Goal: Task Accomplishment & Management: Use online tool/utility

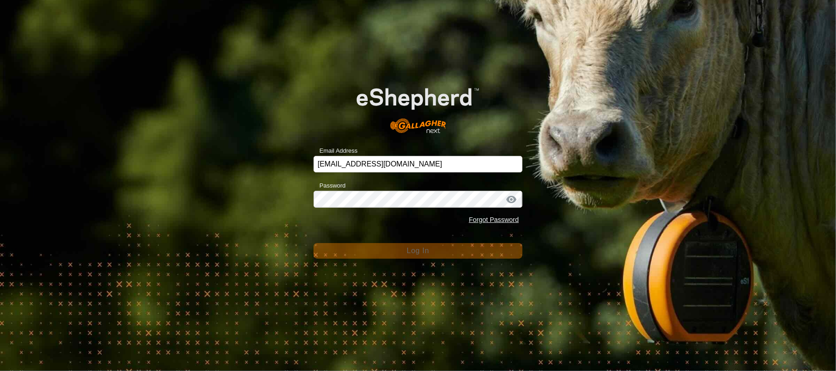
click at [351, 223] on div "Forgot Password" at bounding box center [418, 220] width 209 height 17
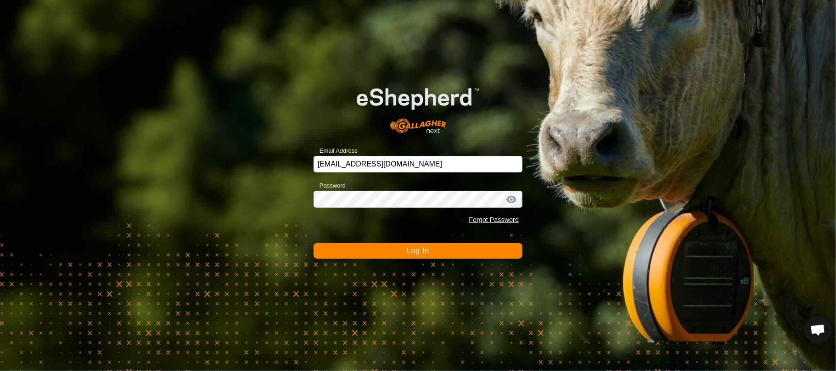
click at [412, 251] on span "Log In" at bounding box center [418, 251] width 22 height 8
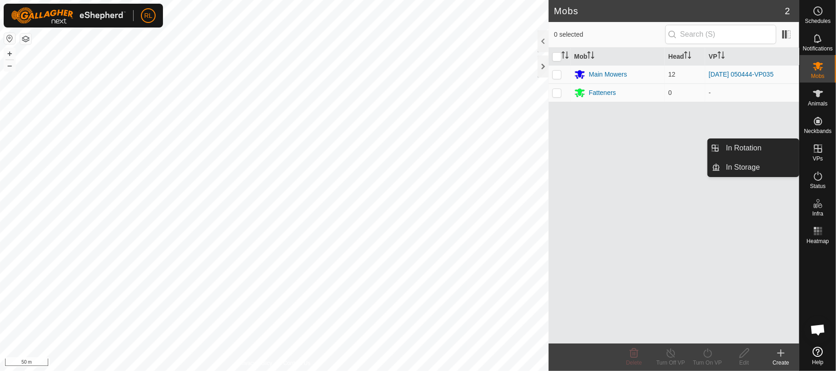
click at [819, 151] on icon at bounding box center [818, 148] width 11 height 11
click at [774, 144] on link "In Rotation" at bounding box center [760, 148] width 79 height 18
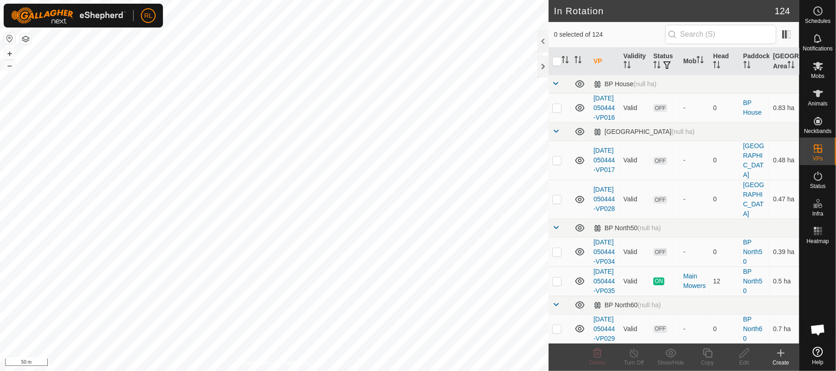
checkbox input "true"
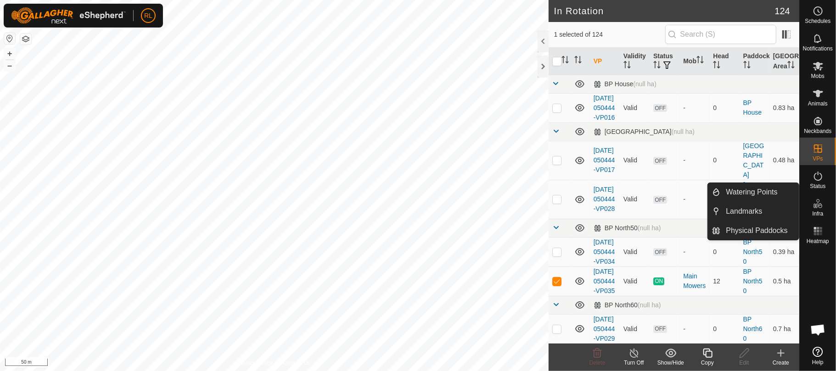
click at [816, 206] on icon at bounding box center [815, 206] width 5 height 5
click at [764, 230] on link "Physical Paddocks" at bounding box center [760, 231] width 79 height 18
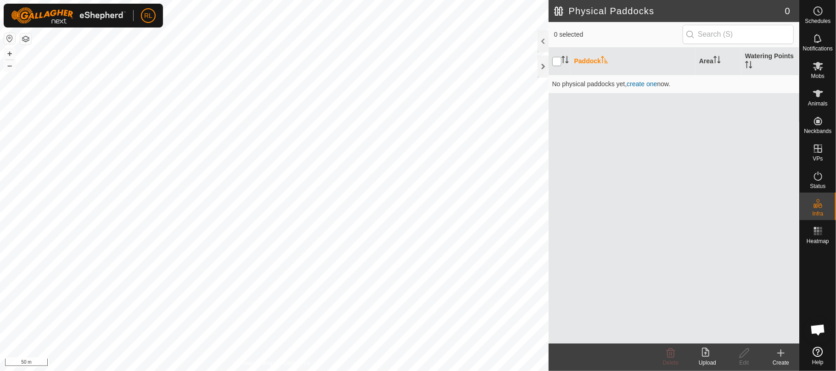
click at [554, 61] on input "checkbox" at bounding box center [556, 61] width 9 height 9
click at [555, 60] on input "checkbox" at bounding box center [556, 61] width 9 height 9
click at [567, 67] on th at bounding box center [560, 62] width 22 height 28
click at [555, 58] on input "checkbox" at bounding box center [556, 61] width 9 height 9
checkbox input "true"
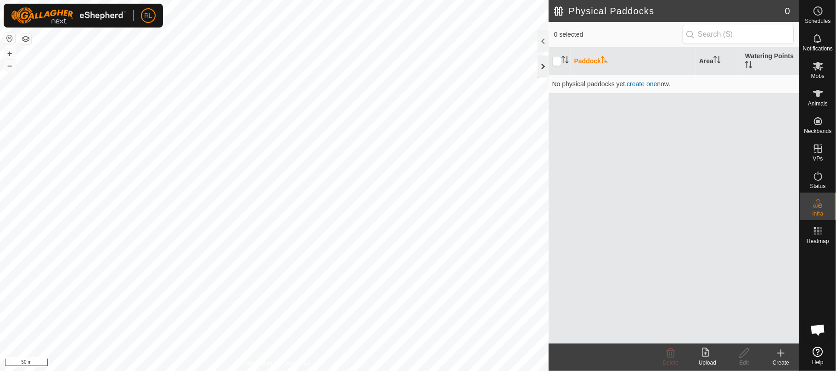
click at [540, 65] on div at bounding box center [543, 67] width 11 height 22
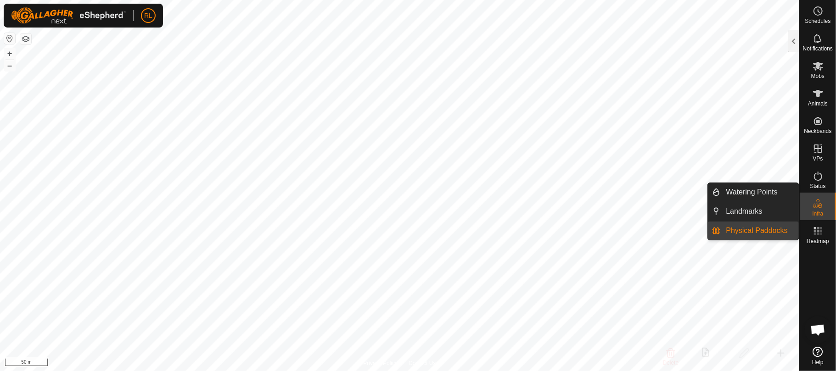
click at [818, 208] on icon at bounding box center [818, 203] width 11 height 11
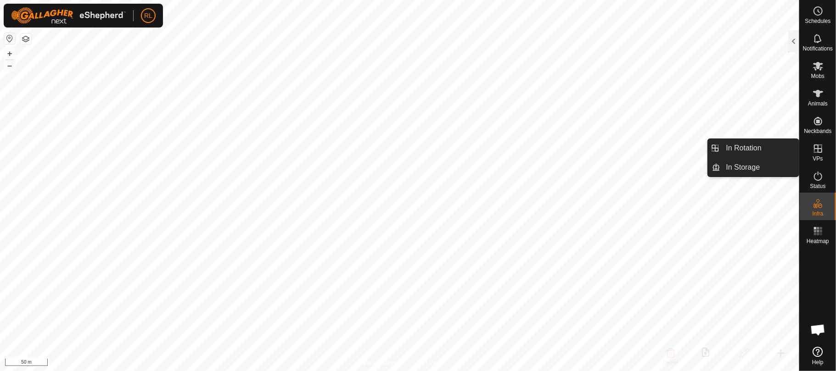
click at [823, 148] on icon at bounding box center [818, 148] width 11 height 11
click at [778, 142] on link "In Rotation" at bounding box center [760, 148] width 79 height 18
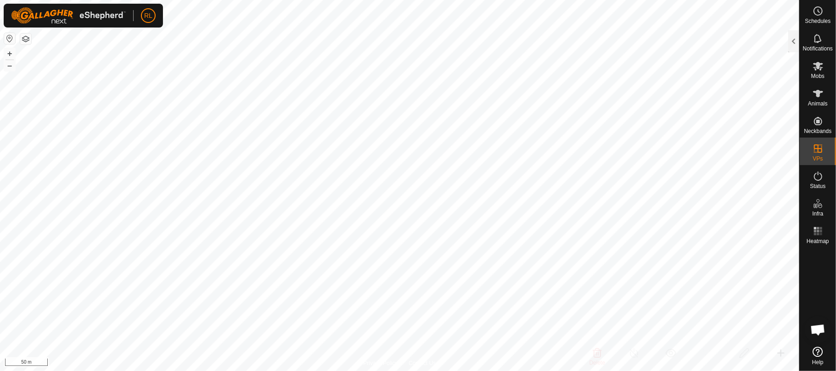
checkbox input "true"
click at [796, 44] on div at bounding box center [793, 41] width 11 height 22
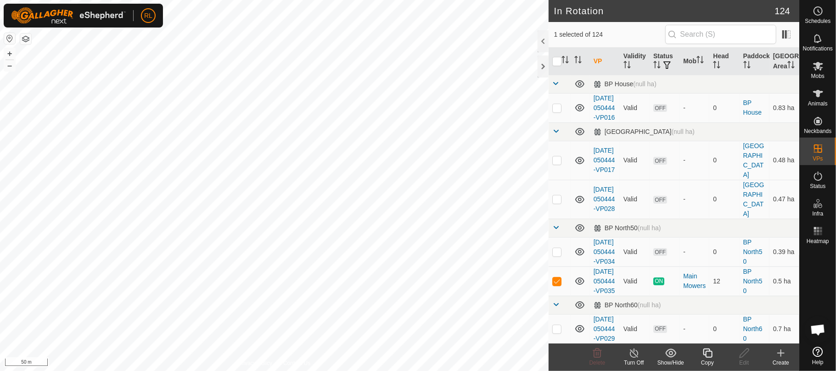
click at [707, 362] on div "Copy" at bounding box center [707, 363] width 37 height 8
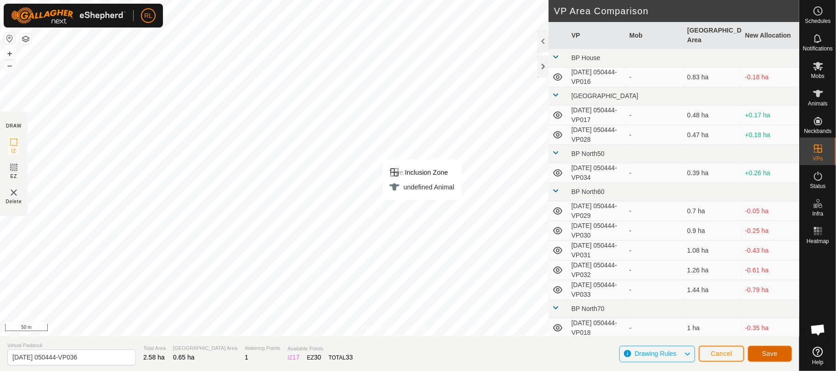
click at [774, 354] on span "Save" at bounding box center [770, 353] width 16 height 7
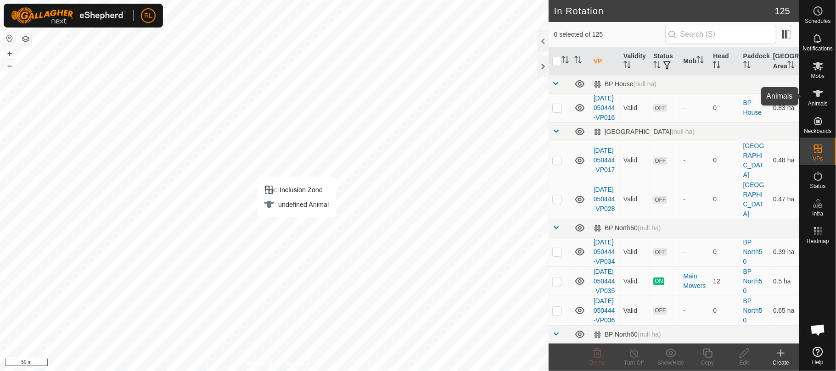
click at [819, 96] on icon at bounding box center [818, 93] width 10 height 7
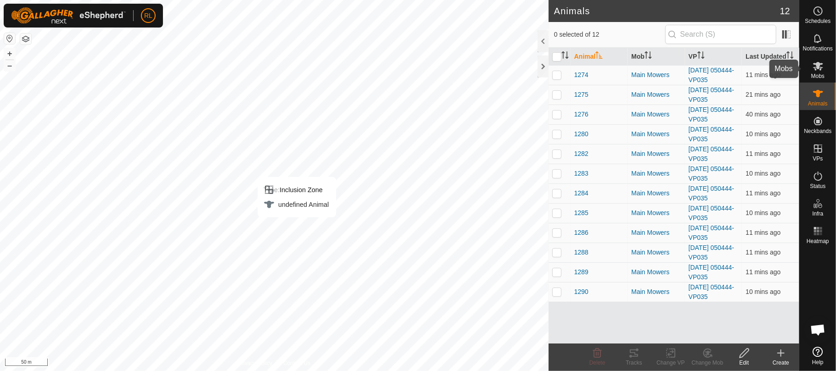
drag, startPoint x: 819, startPoint y: 65, endPoint x: 822, endPoint y: 70, distance: 5.8
click at [819, 66] on icon at bounding box center [818, 66] width 10 height 9
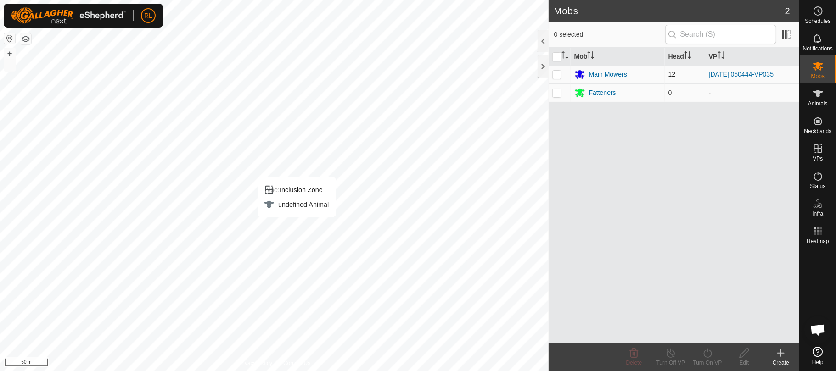
click at [556, 78] on p-checkbox at bounding box center [556, 74] width 9 height 7
checkbox input "true"
click at [708, 355] on icon at bounding box center [707, 353] width 11 height 11
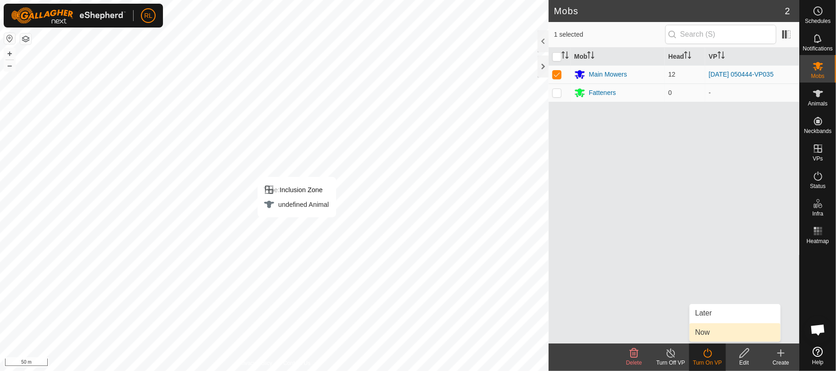
click at [698, 331] on link "Now" at bounding box center [735, 333] width 91 height 18
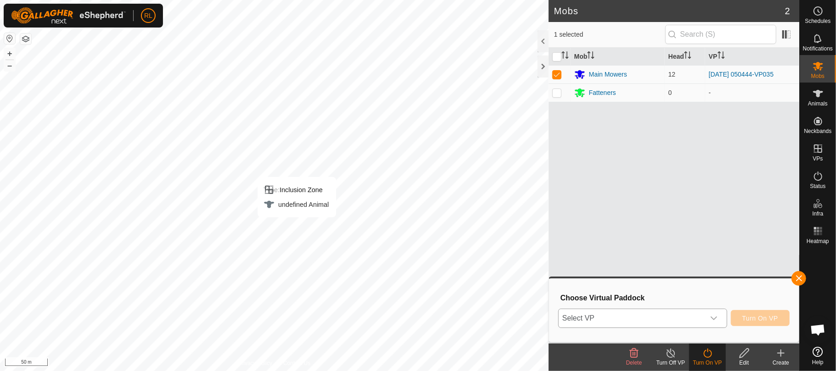
click at [715, 320] on icon "dropdown trigger" at bounding box center [713, 318] width 7 height 7
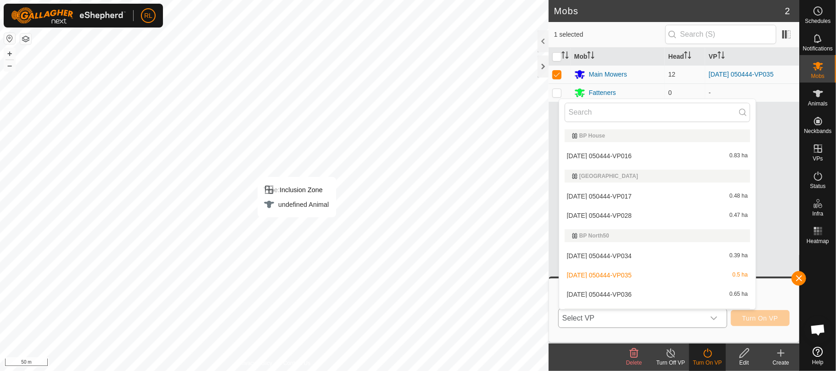
click at [618, 295] on li "[DATE] 050444-VP036 0.65 ha" at bounding box center [657, 295] width 197 height 18
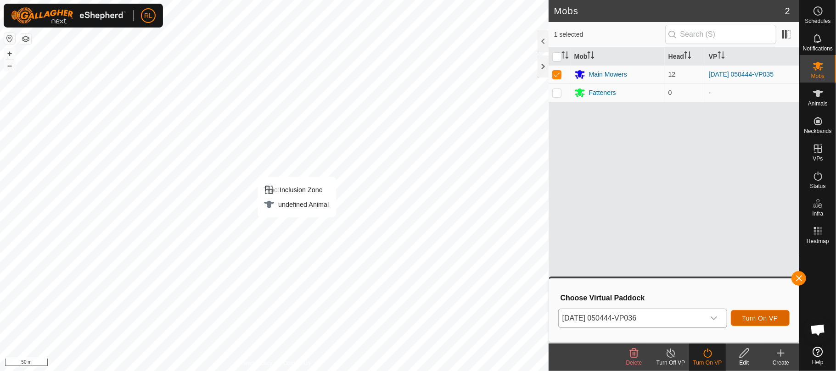
click at [744, 319] on span "Turn On VP" at bounding box center [760, 318] width 36 height 7
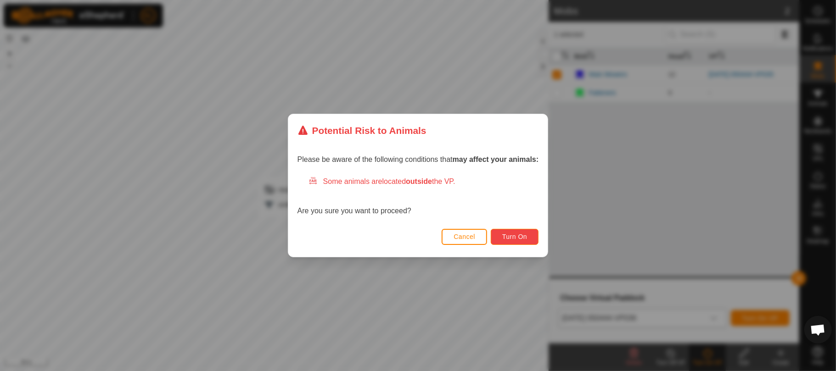
click at [515, 237] on span "Turn On" at bounding box center [514, 236] width 25 height 7
